Goal: Communication & Community: Answer question/provide support

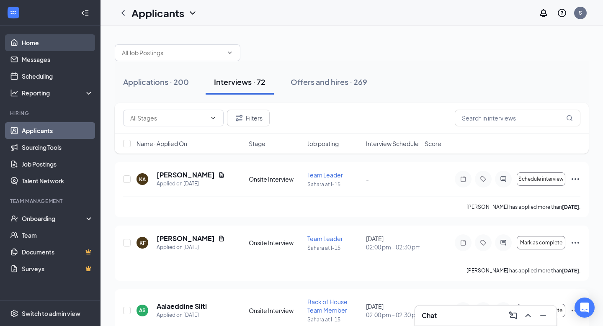
click at [29, 44] on link "Home" at bounding box center [58, 42] width 72 height 17
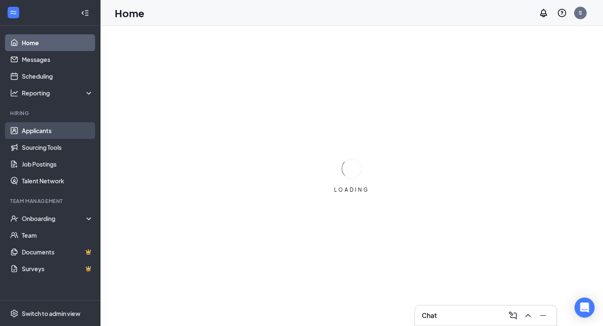
click at [52, 137] on link "Applicants" at bounding box center [58, 130] width 72 height 17
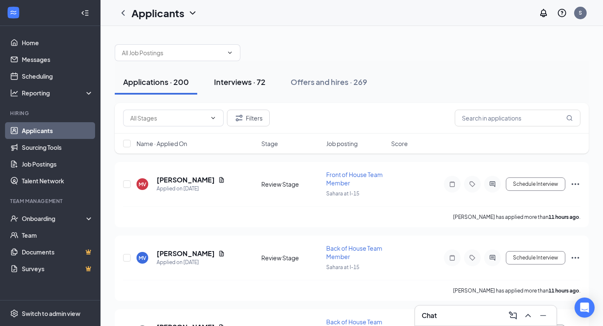
click at [262, 85] on div "Interviews · 72" at bounding box center [240, 82] width 52 height 10
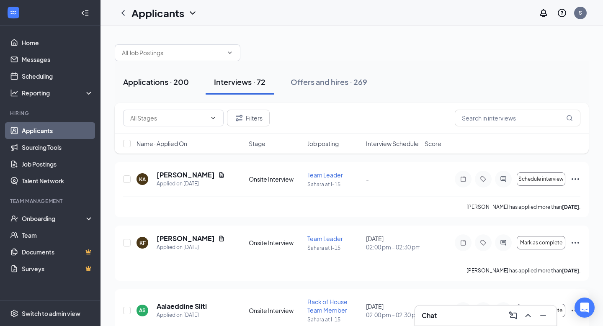
click at [163, 88] on button "Applications · 200" at bounding box center [156, 82] width 83 height 25
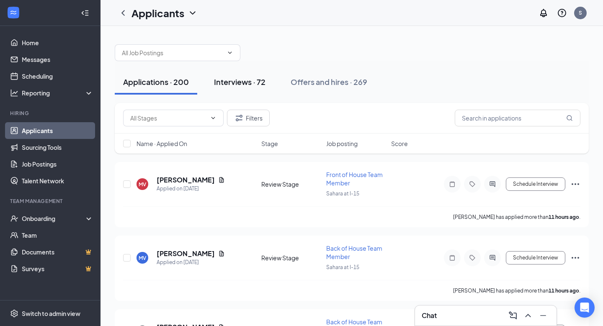
click at [248, 88] on button "Interviews · 72" at bounding box center [240, 82] width 68 height 25
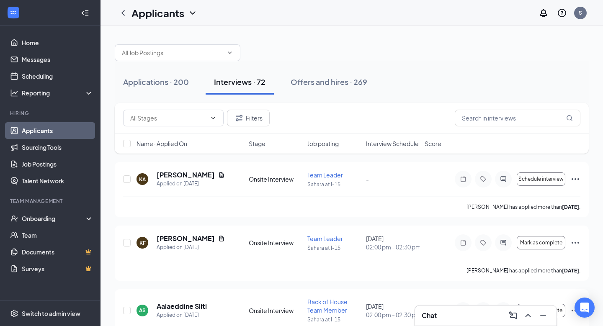
click at [379, 142] on span "Interview Schedule" at bounding box center [392, 143] width 53 height 8
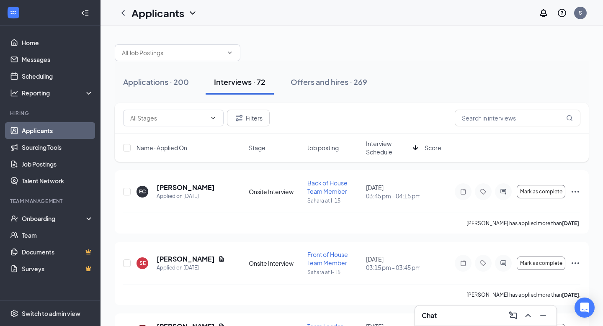
click at [379, 142] on span "Interview Schedule" at bounding box center [388, 147] width 44 height 17
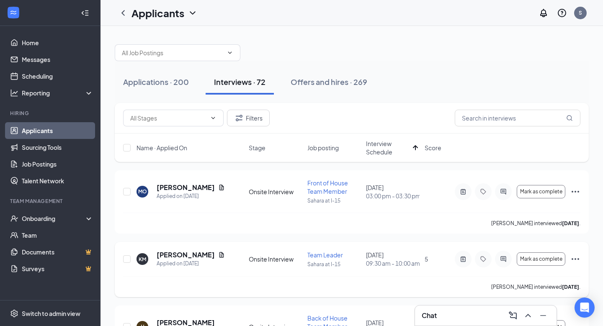
click at [170, 263] on div "Applied on [DATE]" at bounding box center [191, 264] width 68 height 8
click at [180, 254] on h5 "[PERSON_NAME]" at bounding box center [186, 254] width 58 height 9
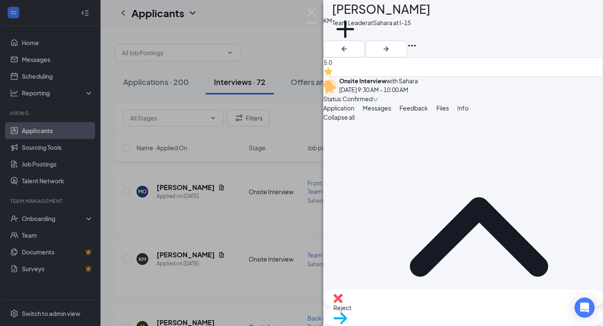
click at [391, 106] on div "Messages" at bounding box center [377, 107] width 28 height 9
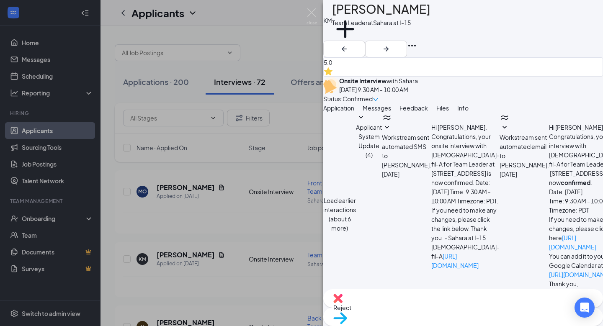
scroll to position [199, 0]
type textarea "Hello [PERSON_NAME]! This is confirmation that your scheduled interview is for …"
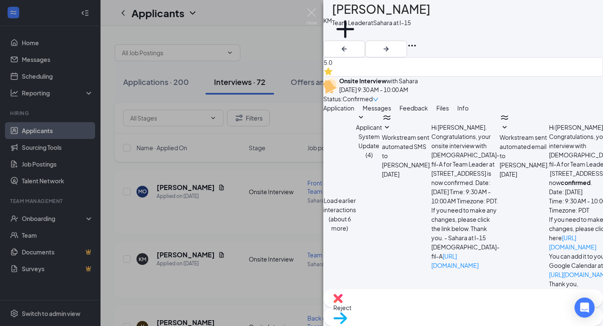
click at [312, 14] on img at bounding box center [312, 16] width 10 height 16
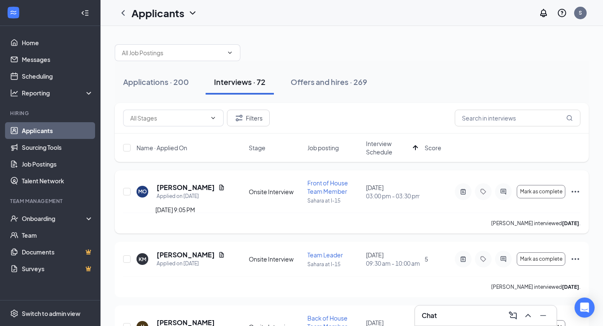
click at [177, 190] on h5 "[PERSON_NAME]" at bounding box center [186, 187] width 58 height 9
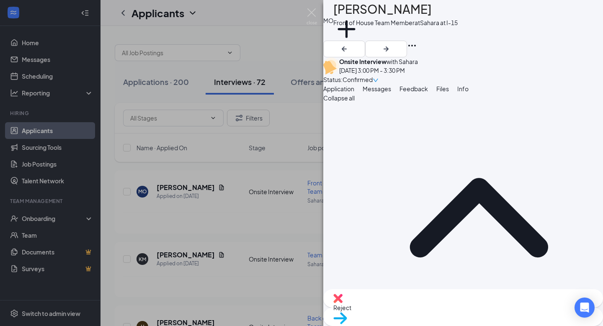
click at [391, 93] on div "Messages" at bounding box center [377, 88] width 28 height 9
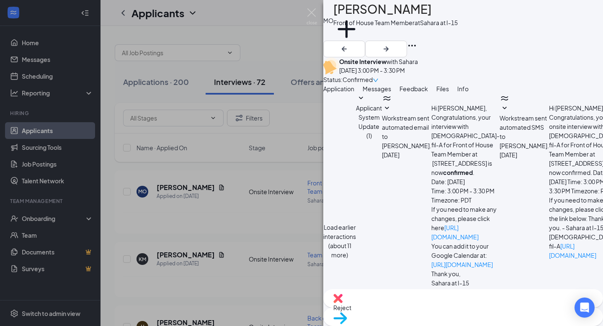
scroll to position [703, 0]
click at [312, 16] on img at bounding box center [312, 16] width 10 height 16
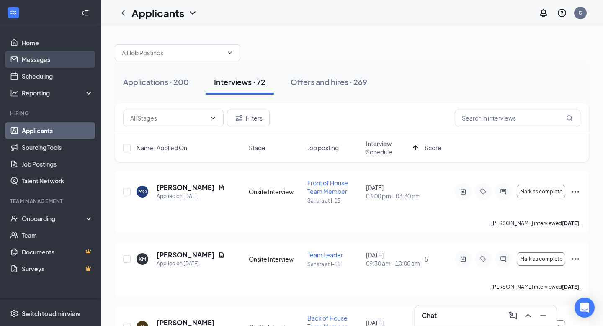
click at [43, 65] on link "Messages" at bounding box center [58, 59] width 72 height 17
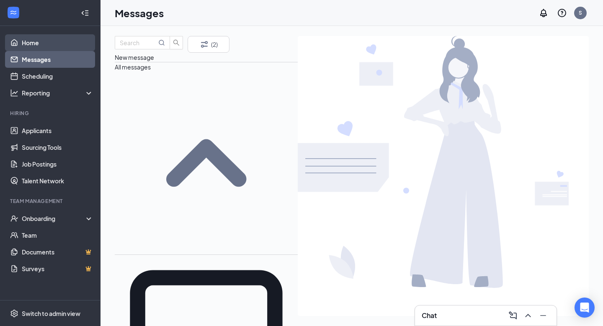
click at [46, 50] on link "Home" at bounding box center [58, 42] width 72 height 17
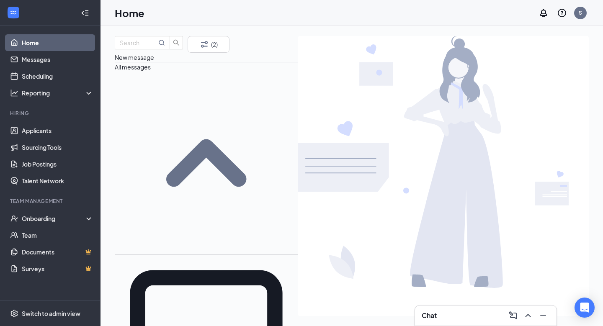
click at [46, 50] on link "Home" at bounding box center [58, 42] width 72 height 17
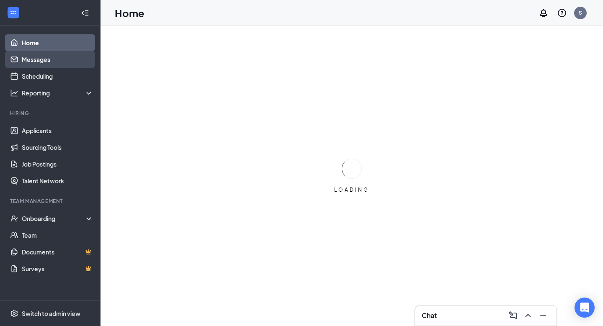
click at [38, 57] on link "Messages" at bounding box center [58, 59] width 72 height 17
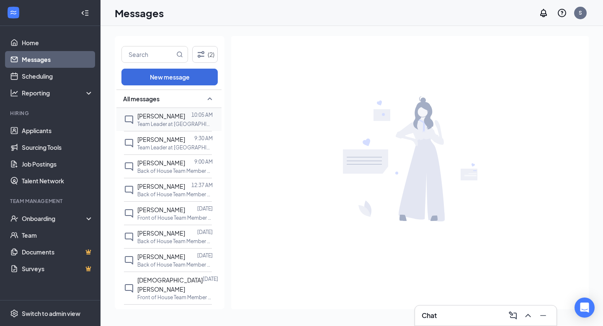
click at [185, 118] on div at bounding box center [188, 115] width 6 height 9
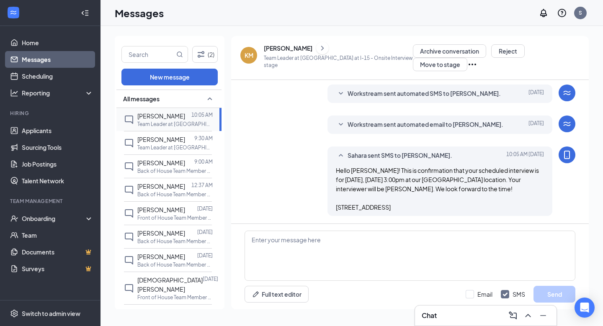
scroll to position [179, 0]
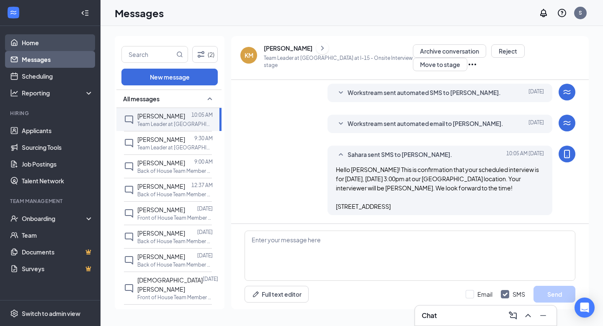
click at [29, 41] on link "Home" at bounding box center [58, 42] width 72 height 17
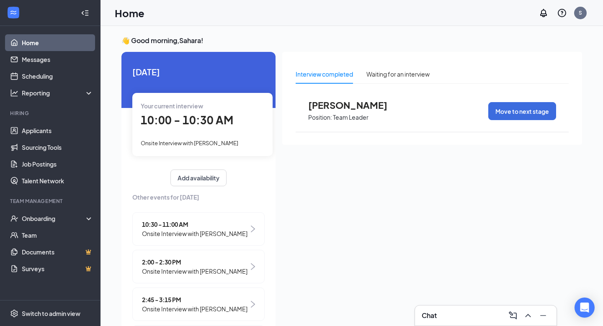
click at [383, 62] on div "Interview completed Waiting for an interview Karla Monroy Position: Team Leader…" at bounding box center [432, 98] width 300 height 93
